Goal: Find specific page/section: Find specific page/section

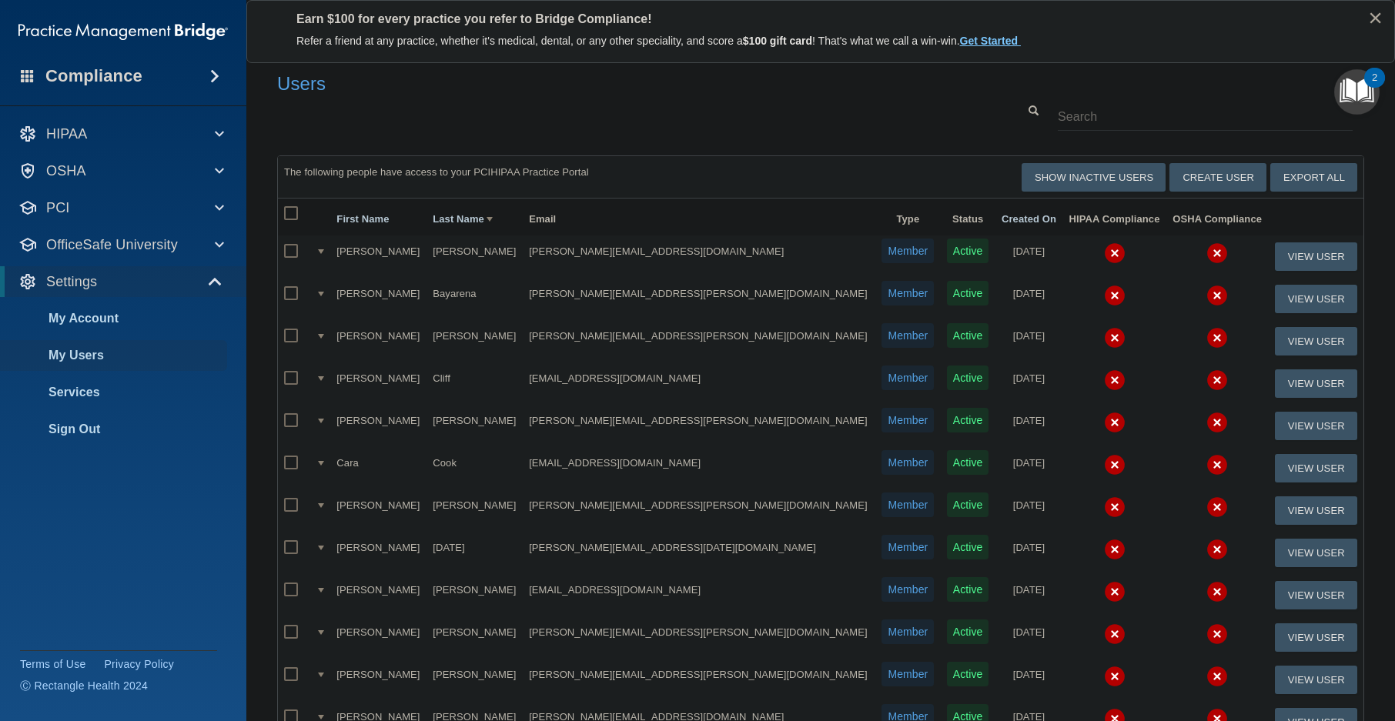
select select "20"
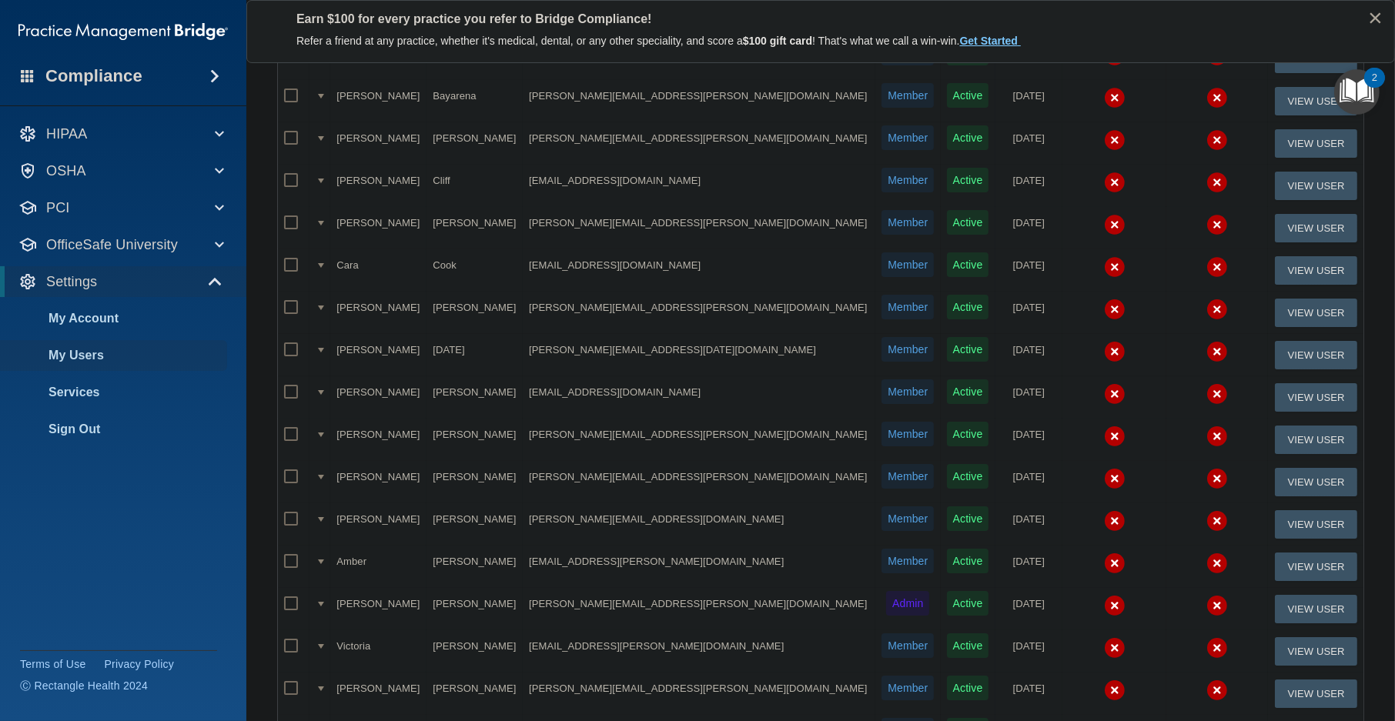
scroll to position [541, 0]
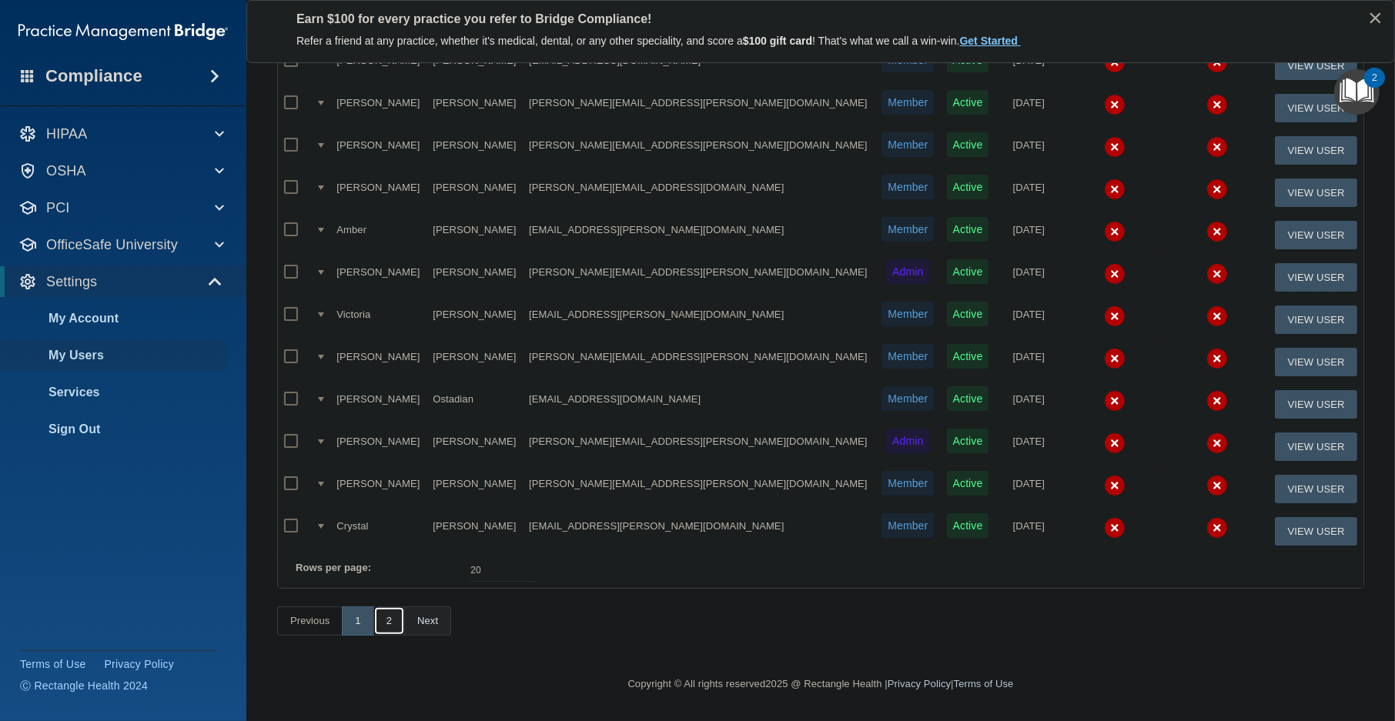
drag, startPoint x: 382, startPoint y: 627, endPoint x: 433, endPoint y: 618, distance: 51.5
click at [382, 627] on link "2" at bounding box center [389, 621] width 32 height 29
select select "20"
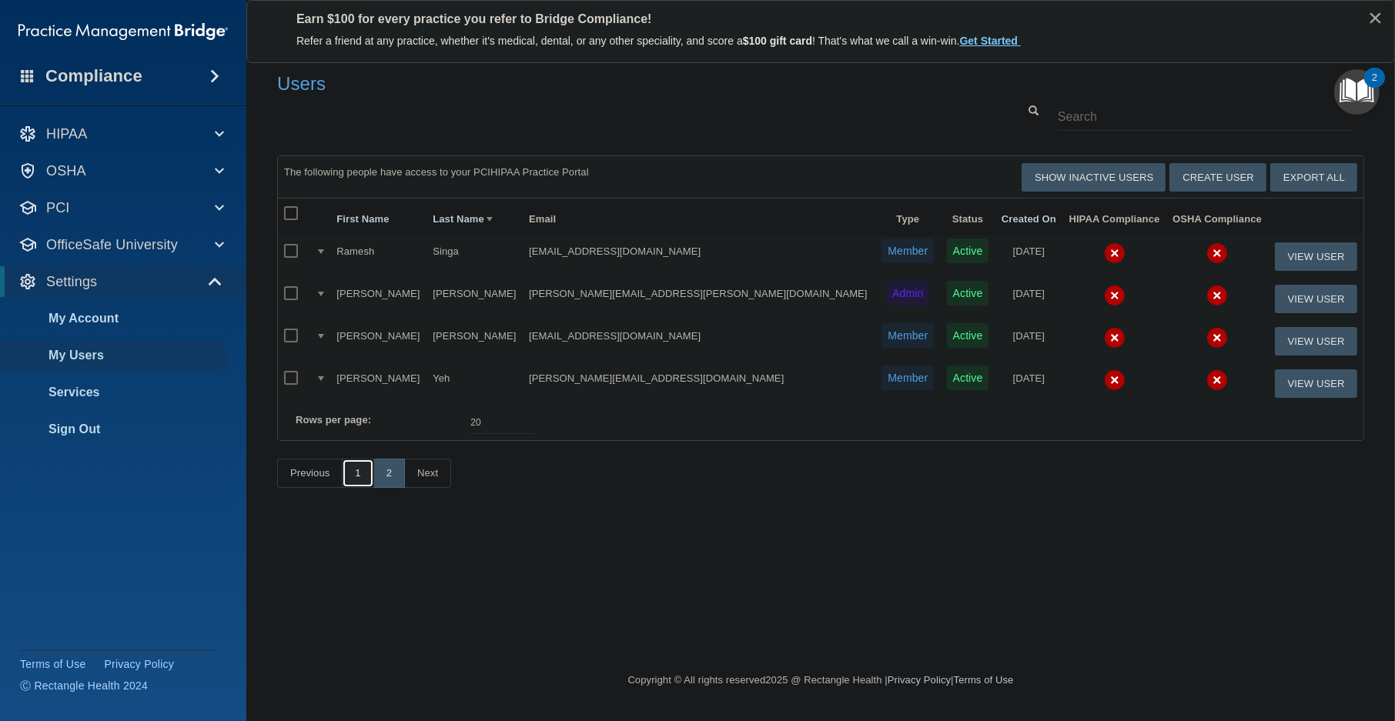
click at [362, 488] on link "1" at bounding box center [358, 473] width 32 height 29
select select "20"
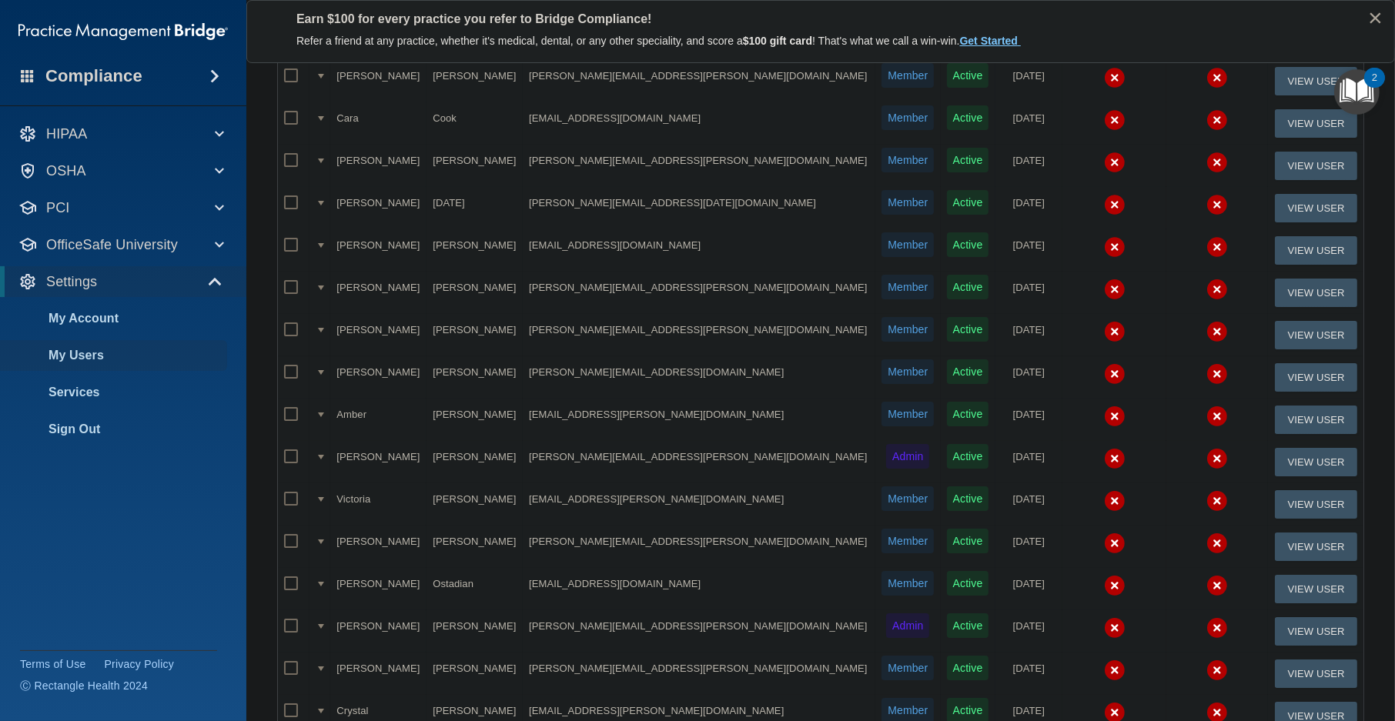
scroll to position [256, 0]
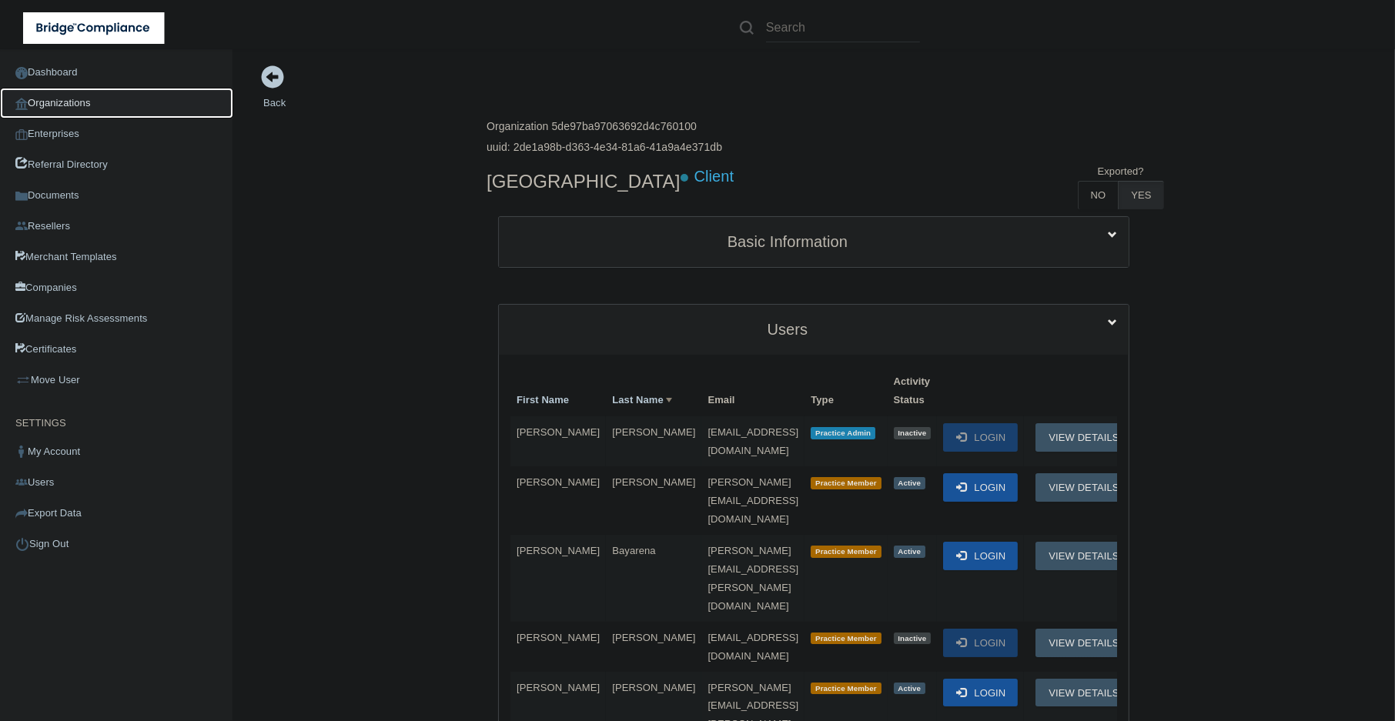
click at [85, 102] on link "Organizations" at bounding box center [116, 103] width 233 height 31
click at [268, 102] on link "Back" at bounding box center [274, 94] width 22 height 30
click at [95, 65] on link "Dashboard" at bounding box center [116, 72] width 233 height 31
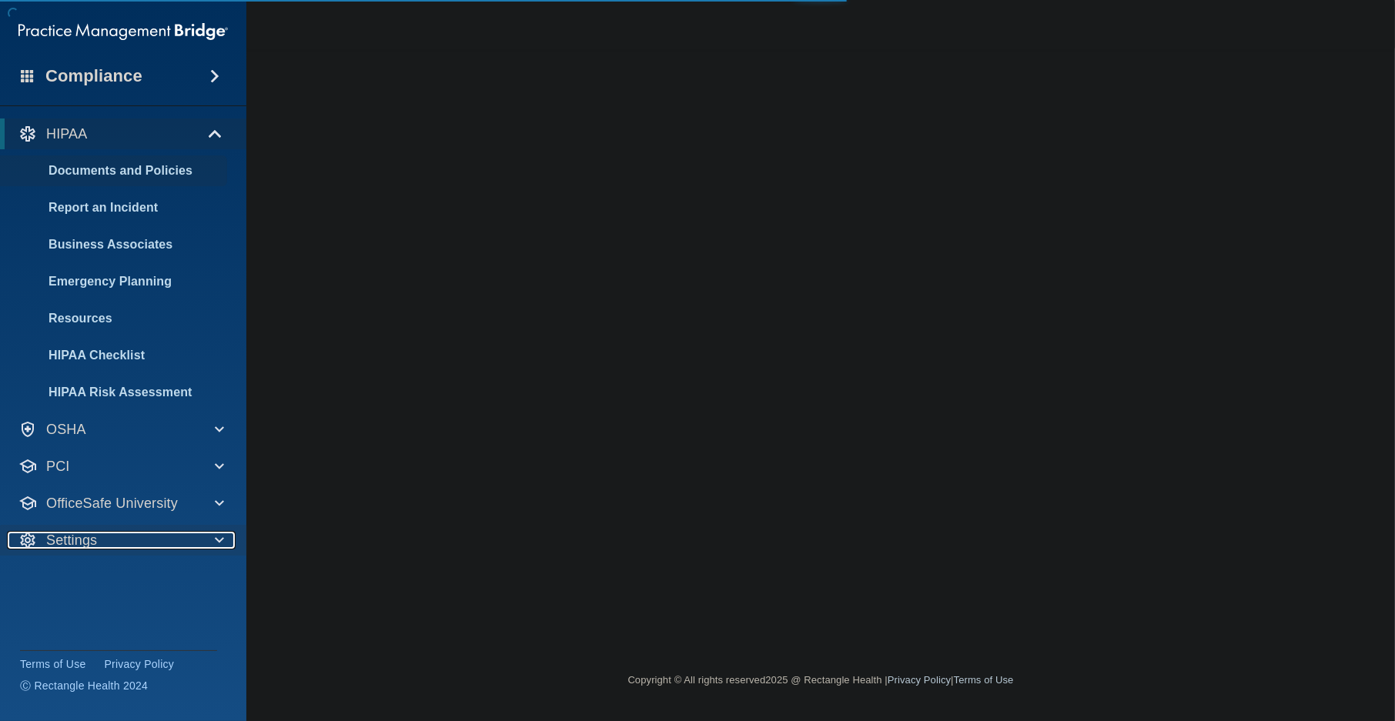
click at [159, 534] on div "Settings" at bounding box center [102, 540] width 190 height 18
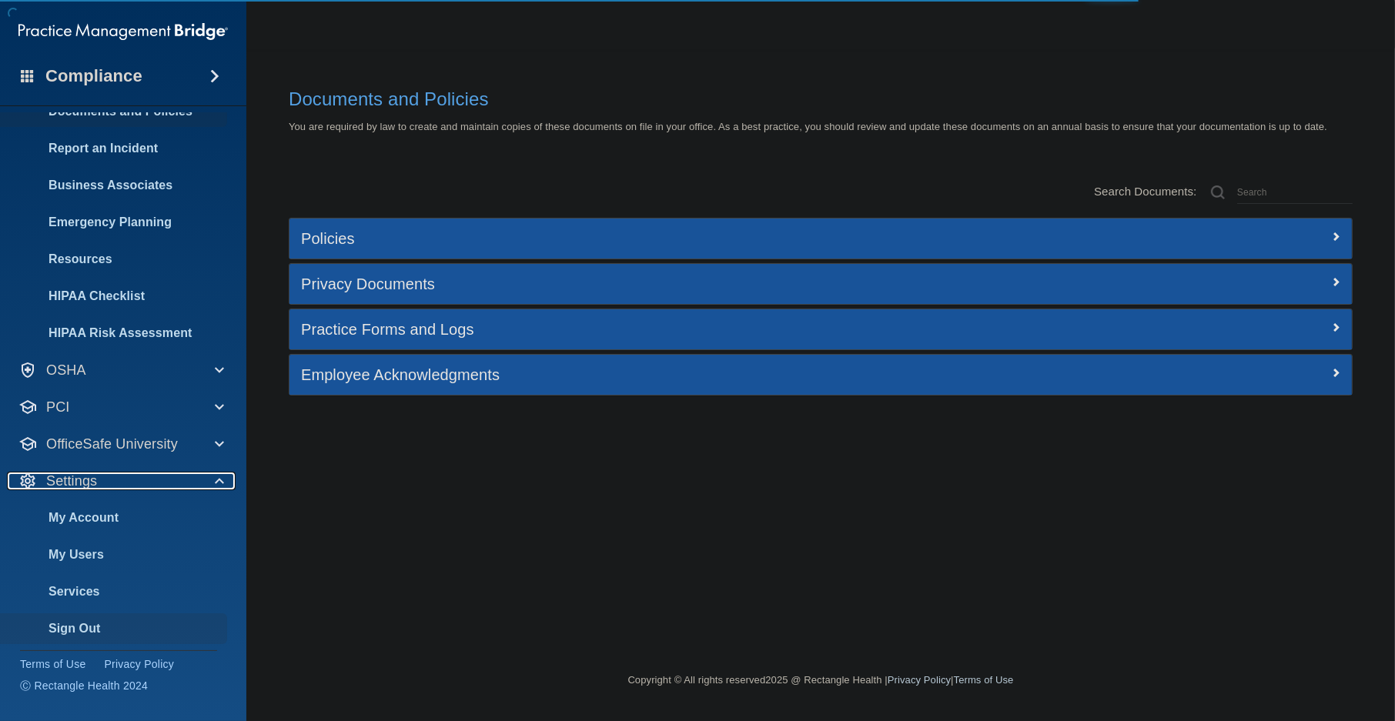
scroll to position [64, 0]
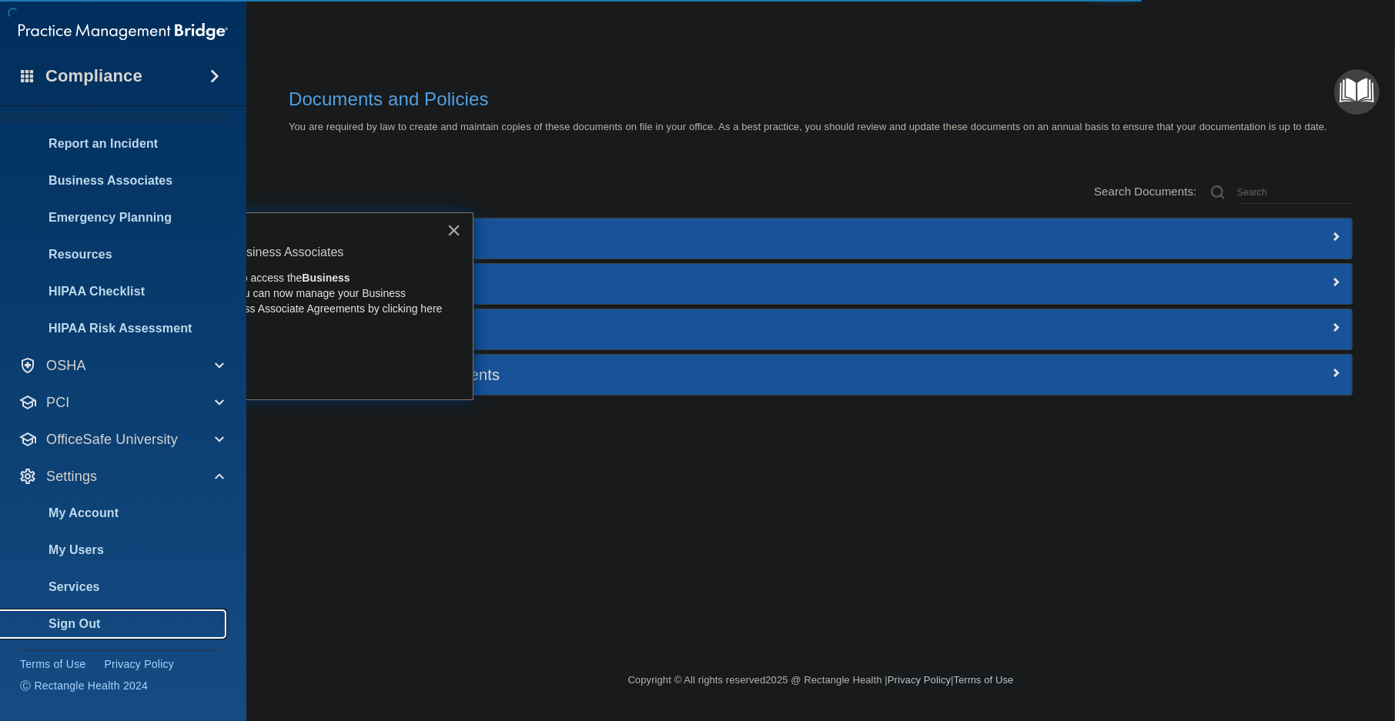
click at [102, 622] on p "Sign Out" at bounding box center [115, 624] width 210 height 15
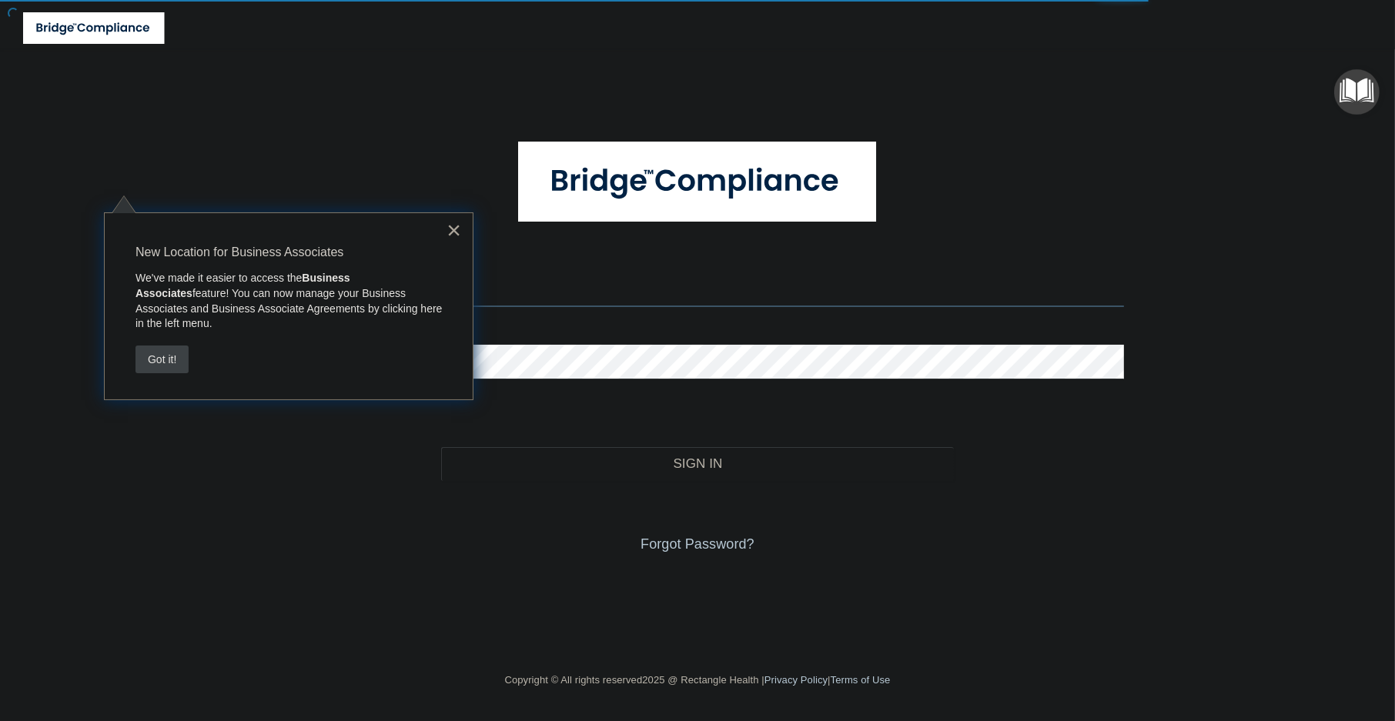
type input "jsilverio@rectanglehealth.com"
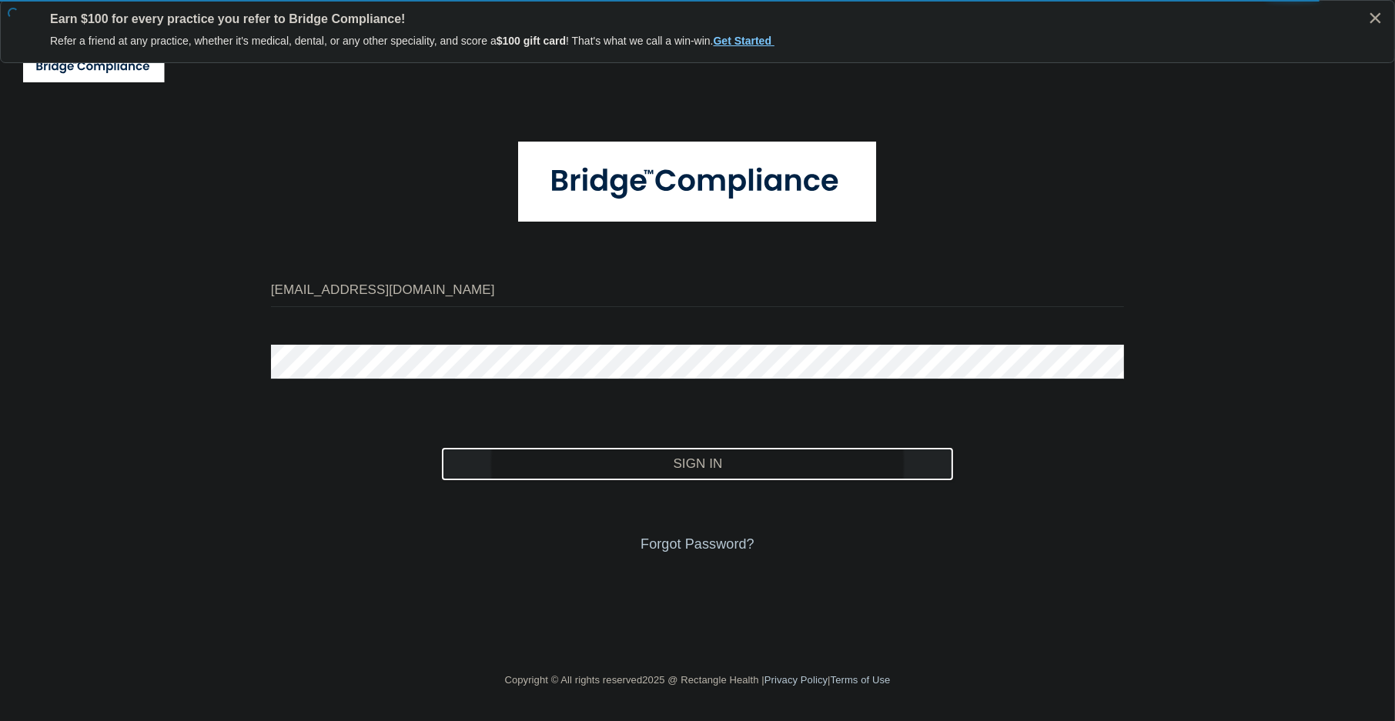
click at [651, 463] on button "Sign In" at bounding box center [697, 464] width 512 height 34
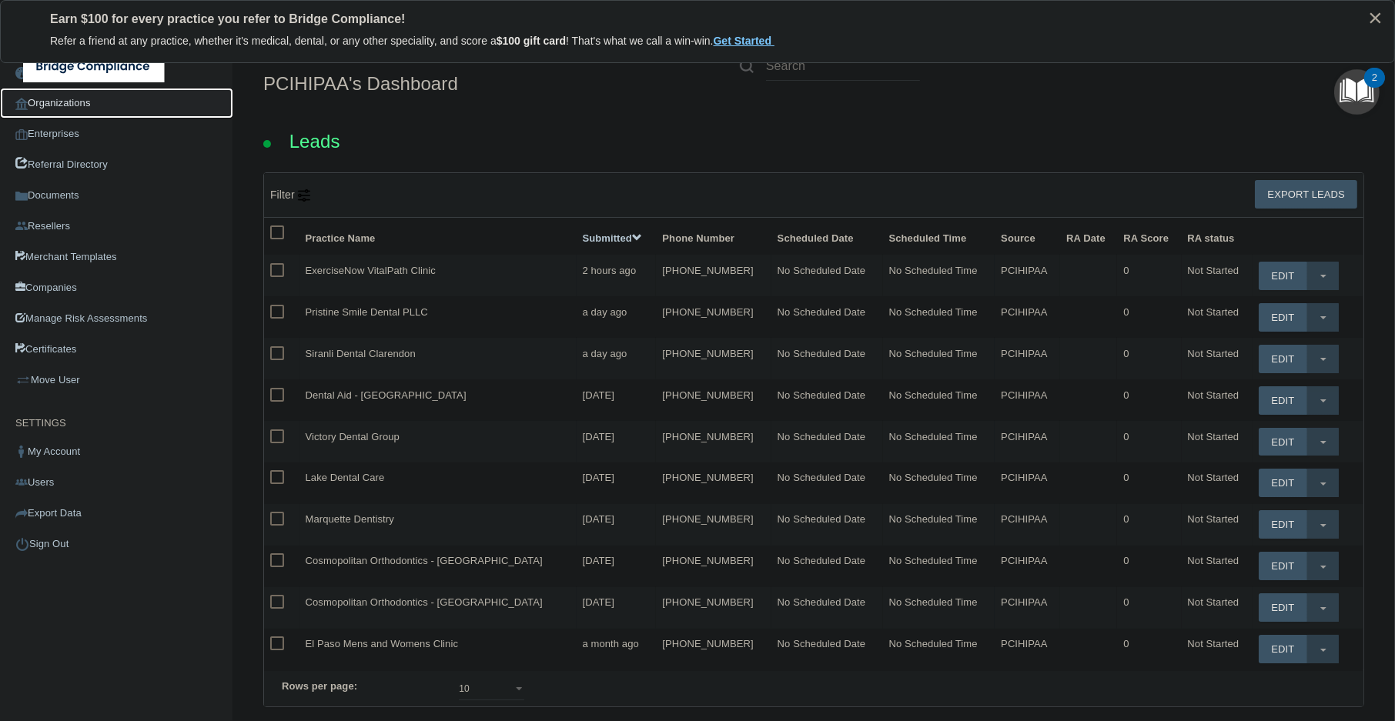
click at [89, 103] on link "Organizations" at bounding box center [116, 103] width 233 height 31
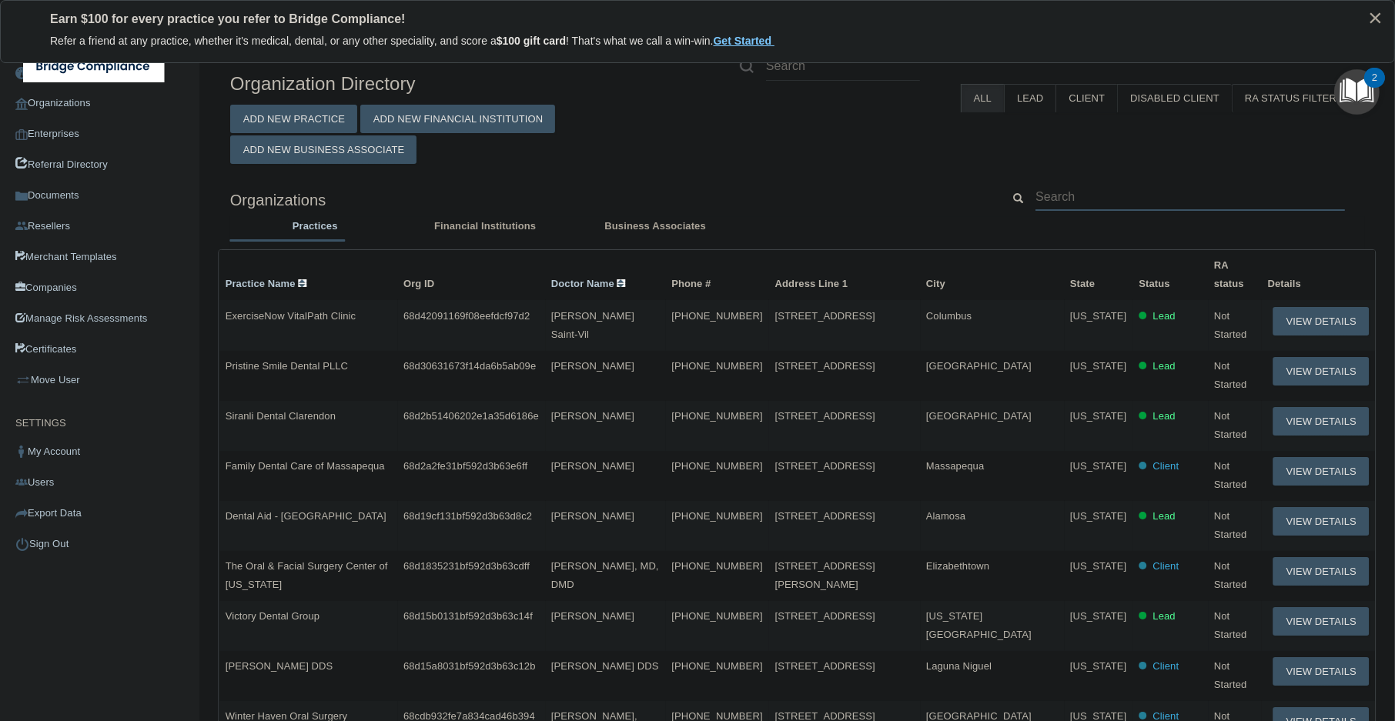
click at [1144, 186] on input "text" at bounding box center [1191, 196] width 310 height 28
paste input "#/dashboard?lead_page=1&lead_order=desc"
type input "#/dashboard?lead_page=1&lead_order=desc"
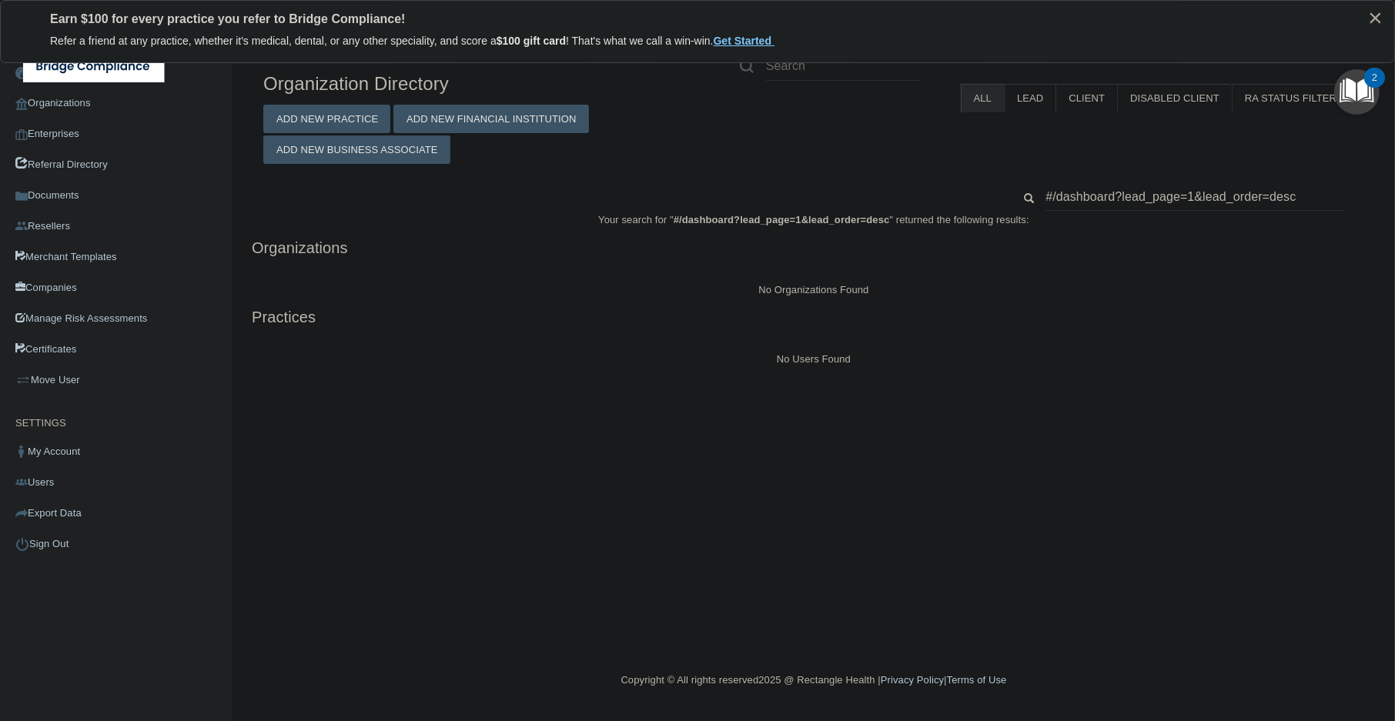
drag, startPoint x: 726, startPoint y: 302, endPoint x: 1057, endPoint y: 206, distance: 344.6
click at [726, 296] on div "Your search for " #/dashboard?lead_page=1&lead_order=desc " returned the follow…" at bounding box center [814, 289] width 1124 height 157
drag, startPoint x: 1057, startPoint y: 206, endPoint x: 1199, endPoint y: 196, distance: 142.1
click at [1199, 196] on input "#/dashboard?lead_page=1&lead_order=desc" at bounding box center [1196, 196] width 300 height 28
paste input "Isinmi"
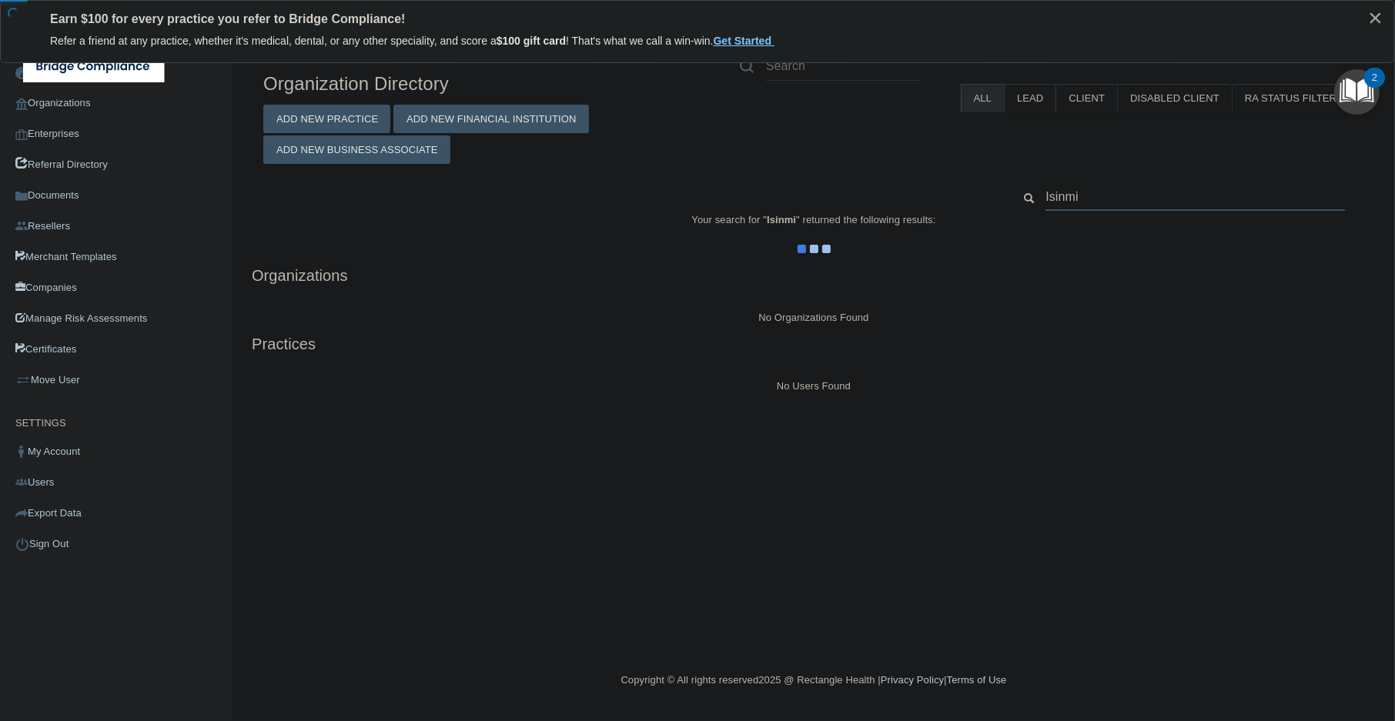
type input "Isinmi"
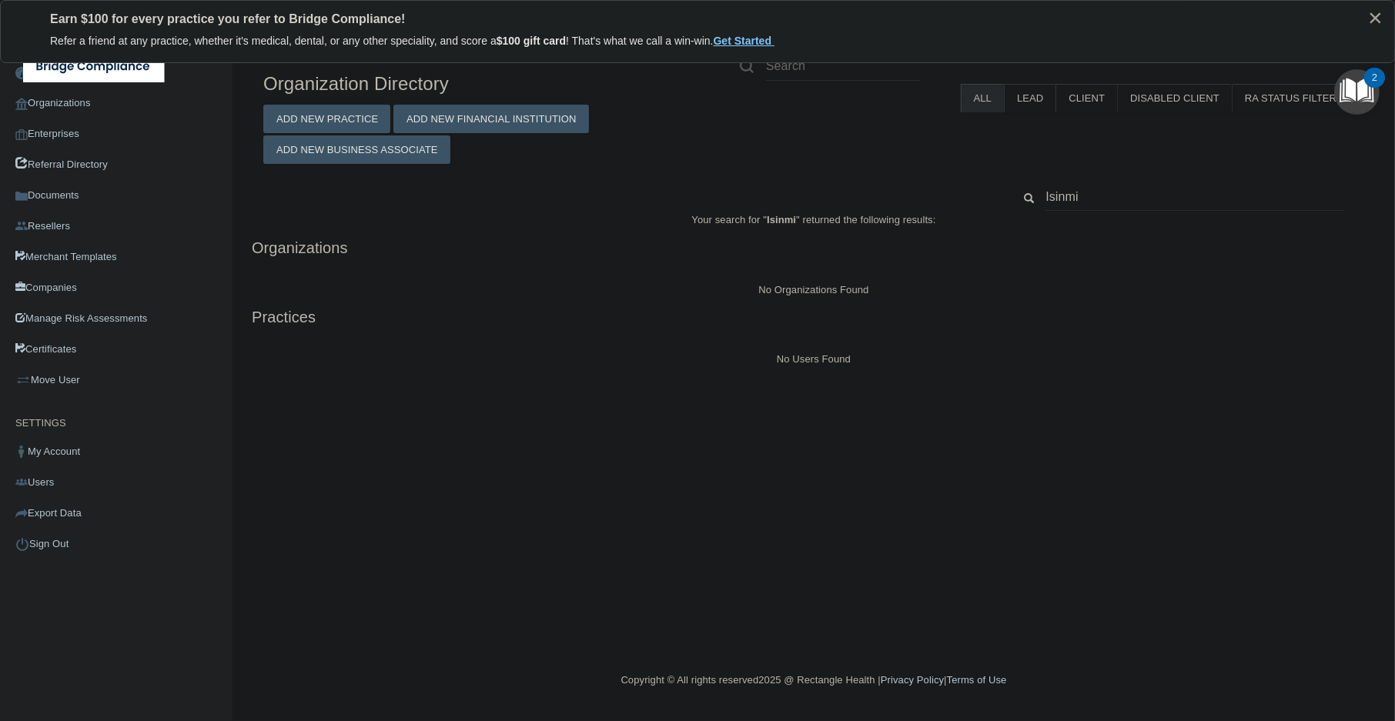
click at [421, 360] on div "No Users Found" at bounding box center [814, 359] width 1124 height 18
